Goal: Transaction & Acquisition: Purchase product/service

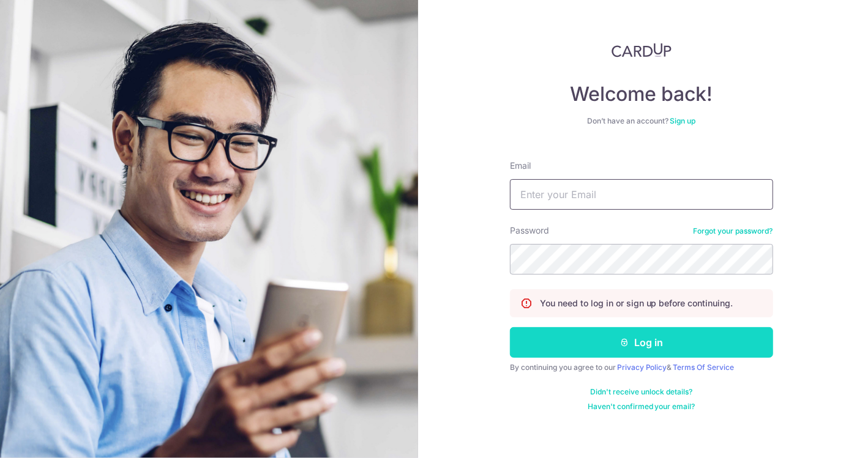
type input "jean.koh@hotmail.com"
click at [656, 348] on button "Log in" at bounding box center [641, 342] width 263 height 31
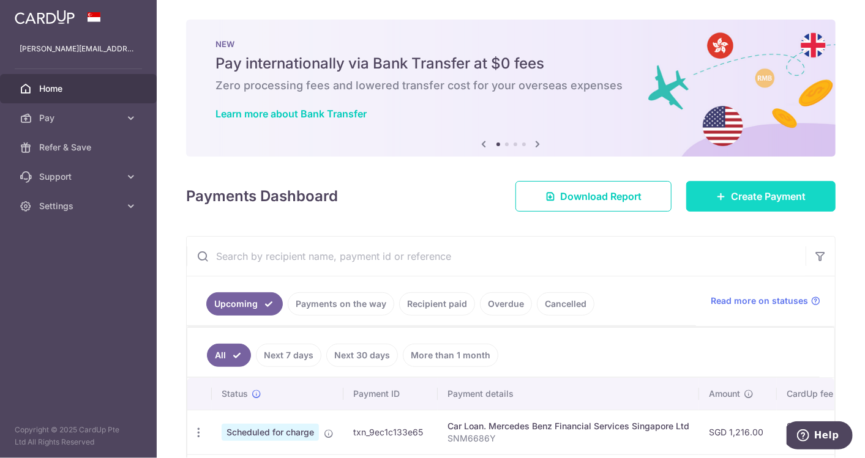
click at [780, 192] on span "Create Payment" at bounding box center [768, 196] width 75 height 15
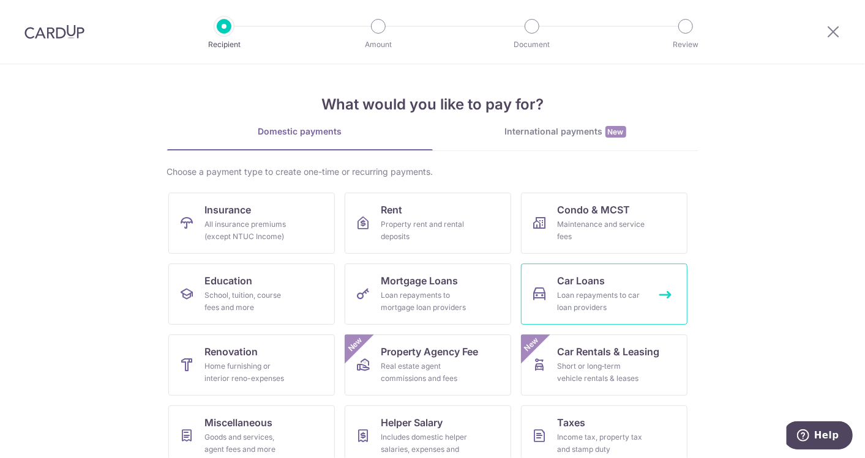
scroll to position [68, 0]
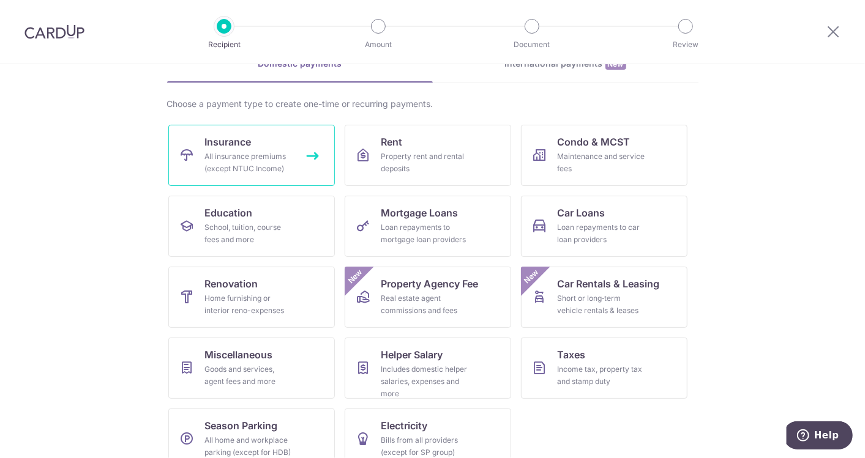
click at [282, 139] on link "Insurance All insurance premiums (except NTUC Income)" at bounding box center [251, 155] width 166 height 61
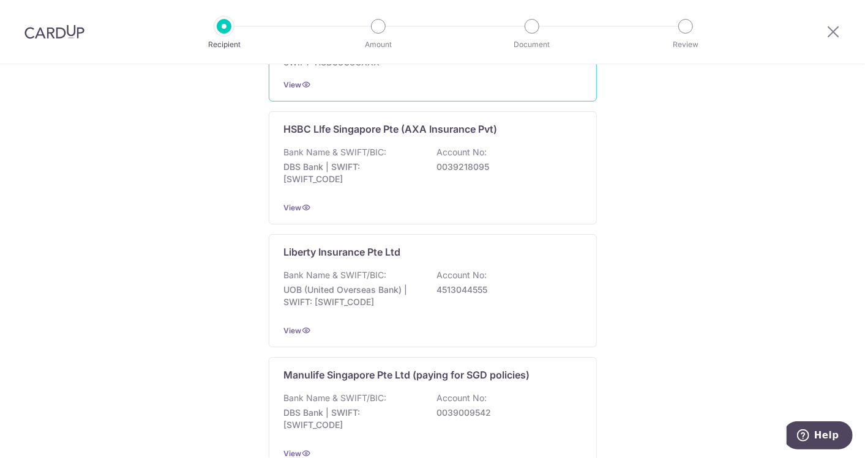
scroll to position [1224, 0]
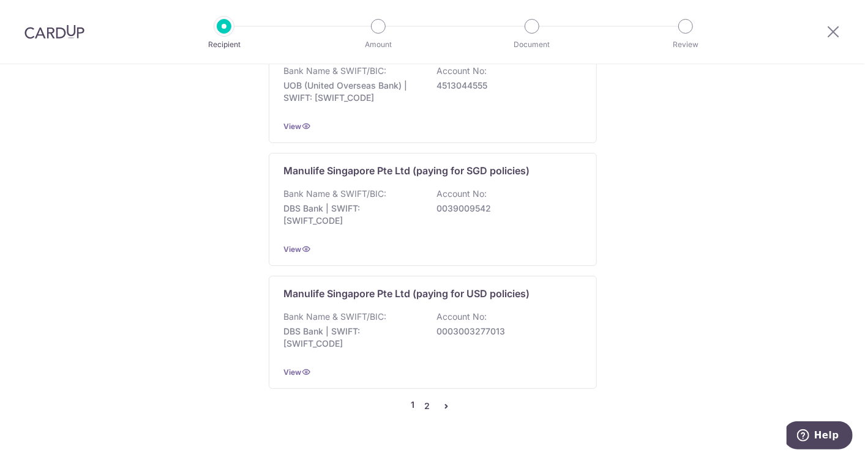
click at [423, 399] on link "2" at bounding box center [427, 406] width 15 height 15
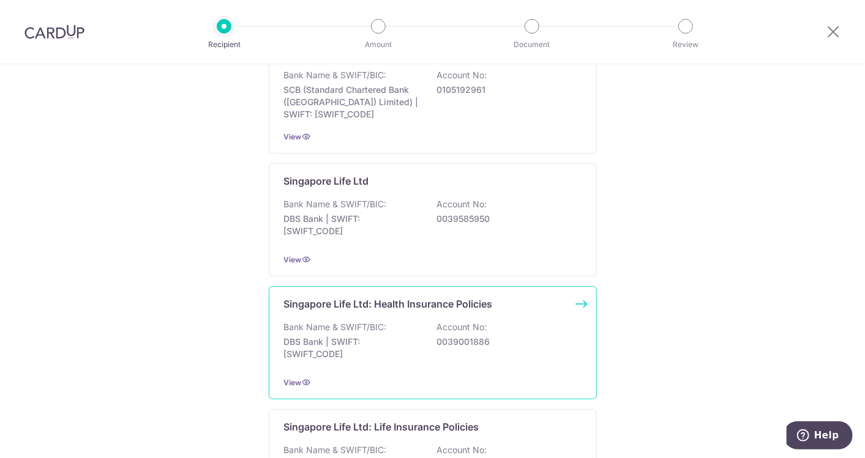
scroll to position [340, 0]
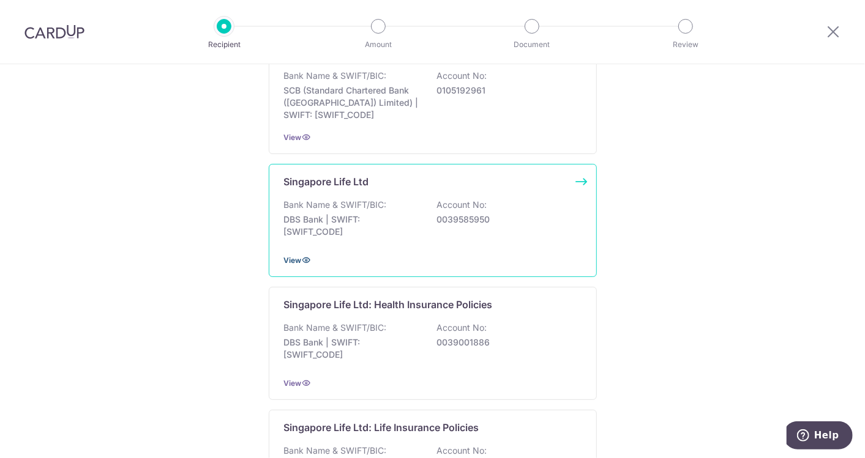
click at [296, 262] on span "View" at bounding box center [293, 260] width 18 height 9
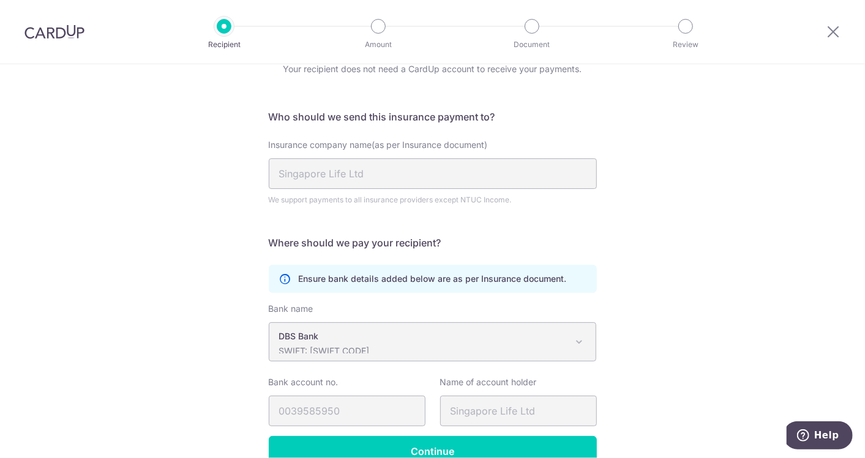
scroll to position [122, 0]
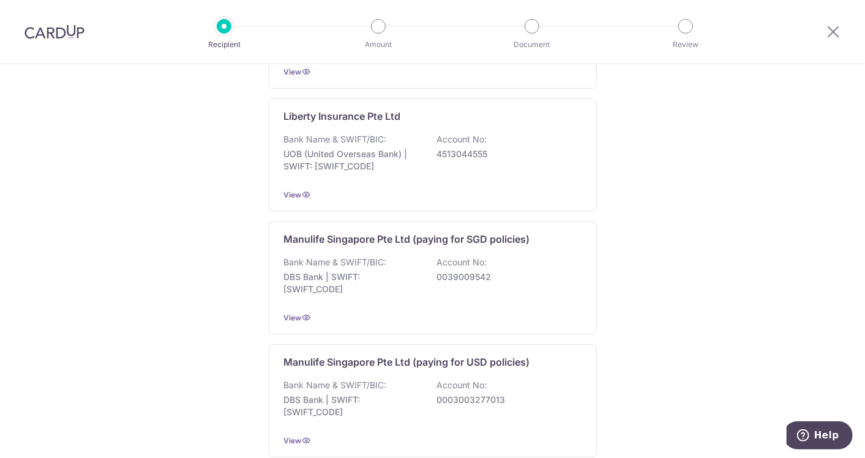
scroll to position [1234, 0]
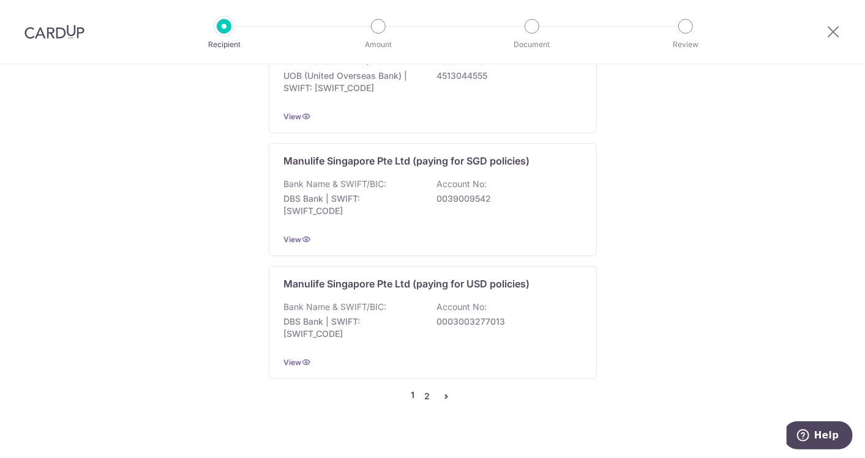
click at [423, 389] on link "2" at bounding box center [427, 396] width 15 height 15
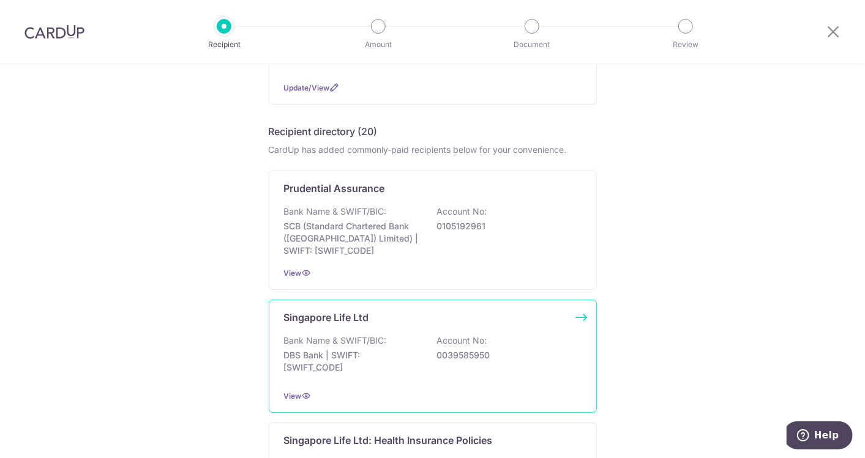
scroll to position [408, 0]
